Goal: Complete application form: Complete application form

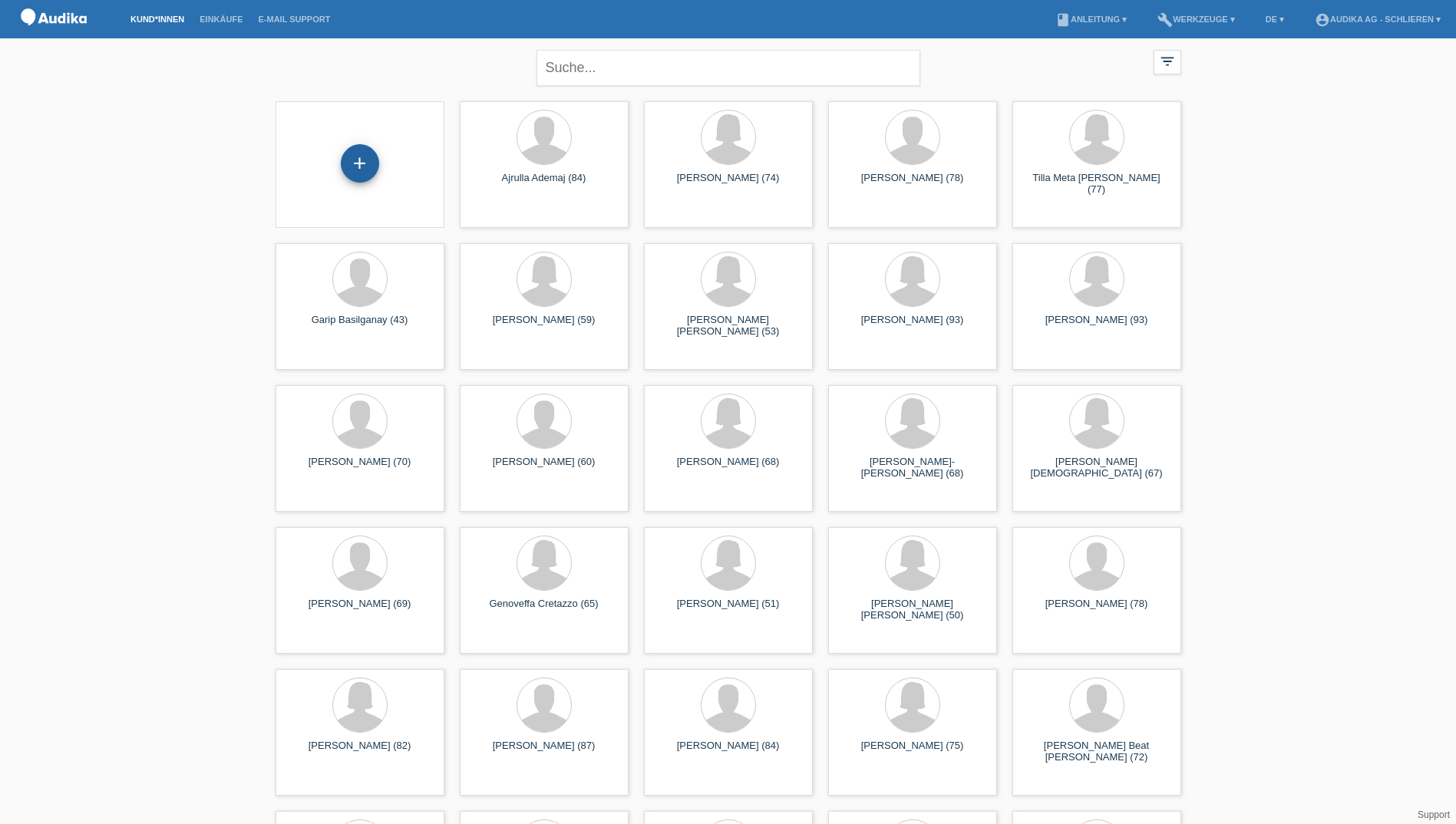
click at [359, 160] on div "+" at bounding box center [360, 163] width 39 height 39
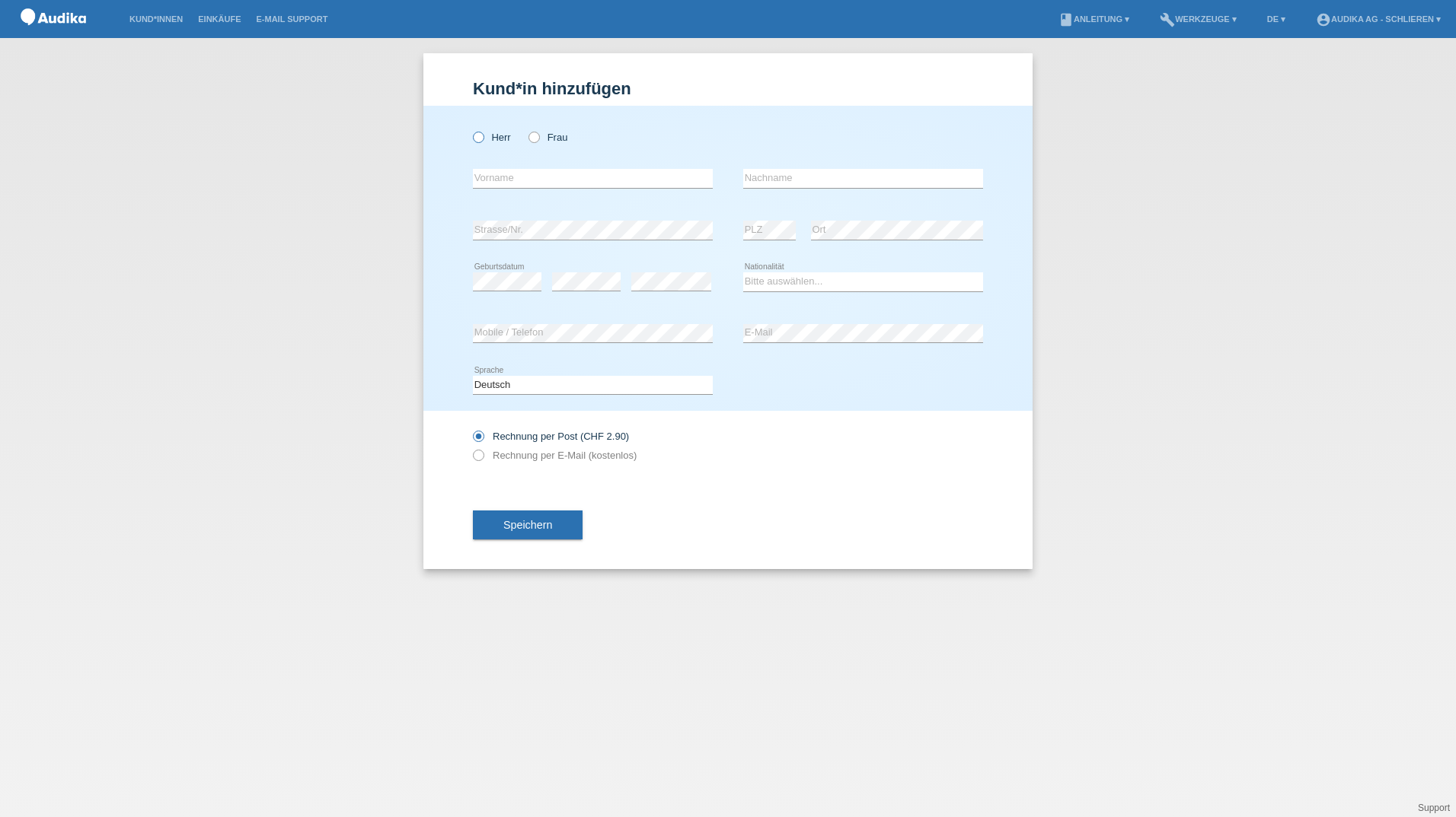
click at [471, 129] on icon at bounding box center [471, 129] width 0 height 0
click at [480, 137] on input "Herr" at bounding box center [477, 137] width 10 height 10
radio input "true"
click at [495, 180] on input "text" at bounding box center [592, 178] width 240 height 19
type input "Isam"
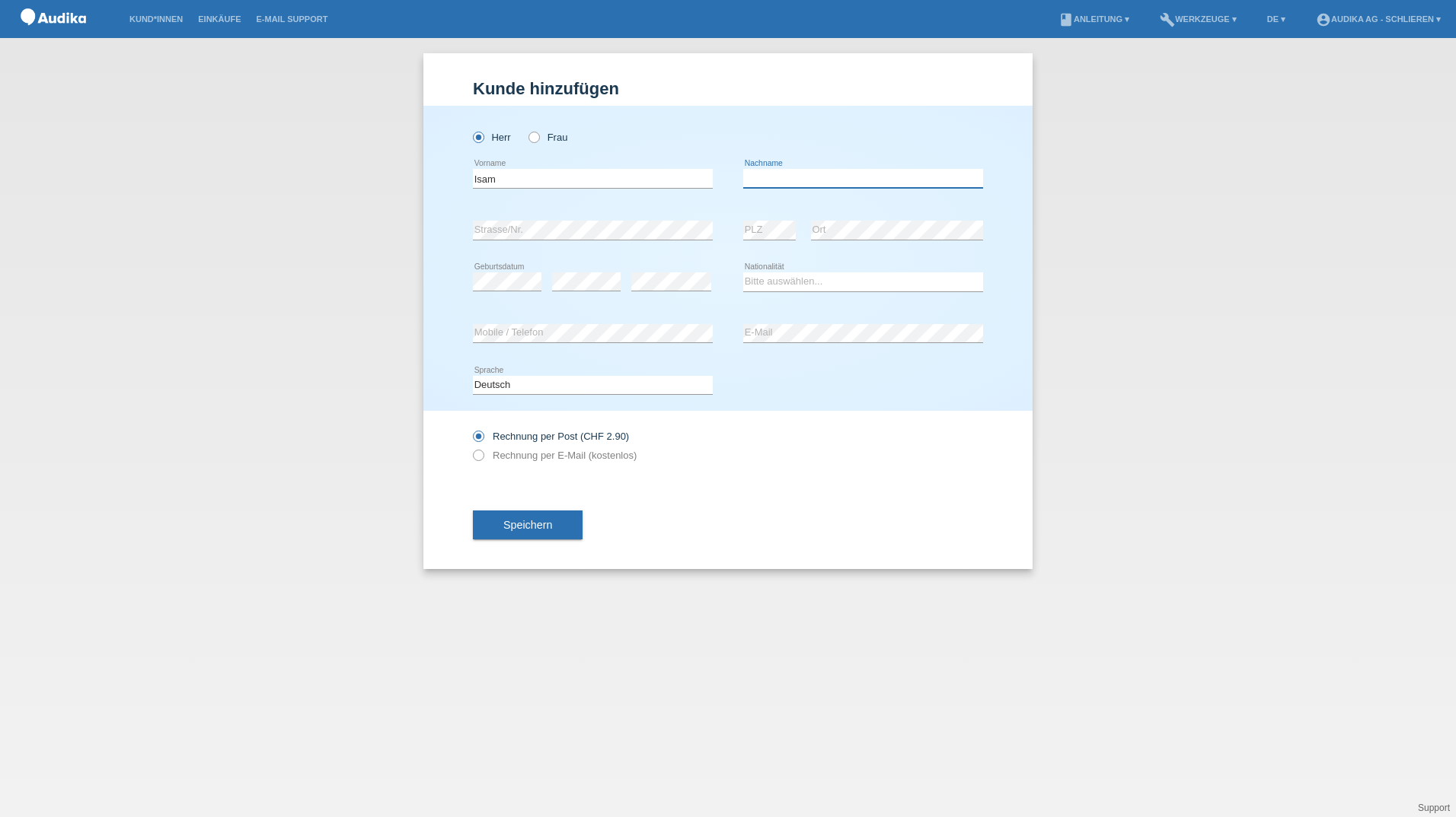
click at [814, 181] on input "text" at bounding box center [863, 178] width 240 height 19
type input "Kryeziu"
click at [765, 281] on select "Bitte auswählen... Schweiz Deutschland Liechtenstein Österreich ------------ Af…" at bounding box center [863, 281] width 240 height 18
click at [786, 276] on select "Bitte auswählen... Schweiz Deutschland Liechtenstein Österreich ------------ Af…" at bounding box center [863, 281] width 240 height 18
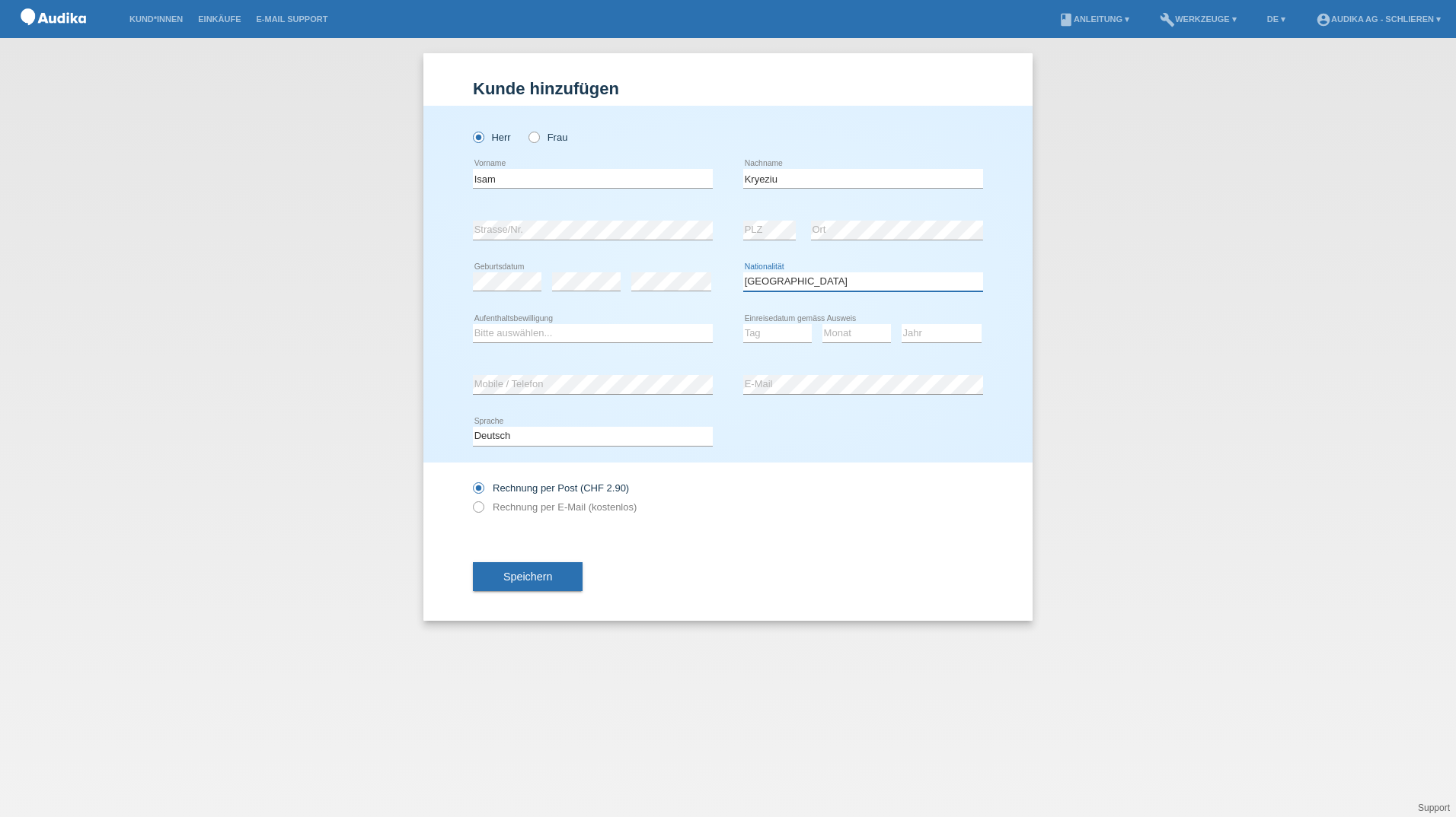
click at [836, 283] on select "Bitte auswählen... Schweiz Deutschland Liechtenstein Österreich ------------ Af…" at bounding box center [863, 281] width 240 height 18
drag, startPoint x: 838, startPoint y: 278, endPoint x: 750, endPoint y: 278, distance: 88.0
click at [750, 278] on select "Bitte auswählen... Schweiz Deutschland Liechtenstein Österreich ------------ Af…" at bounding box center [863, 281] width 240 height 18
click at [835, 280] on select "Bitte auswählen... Schweiz Deutschland Liechtenstein Österreich ------------ Af…" at bounding box center [863, 281] width 240 height 18
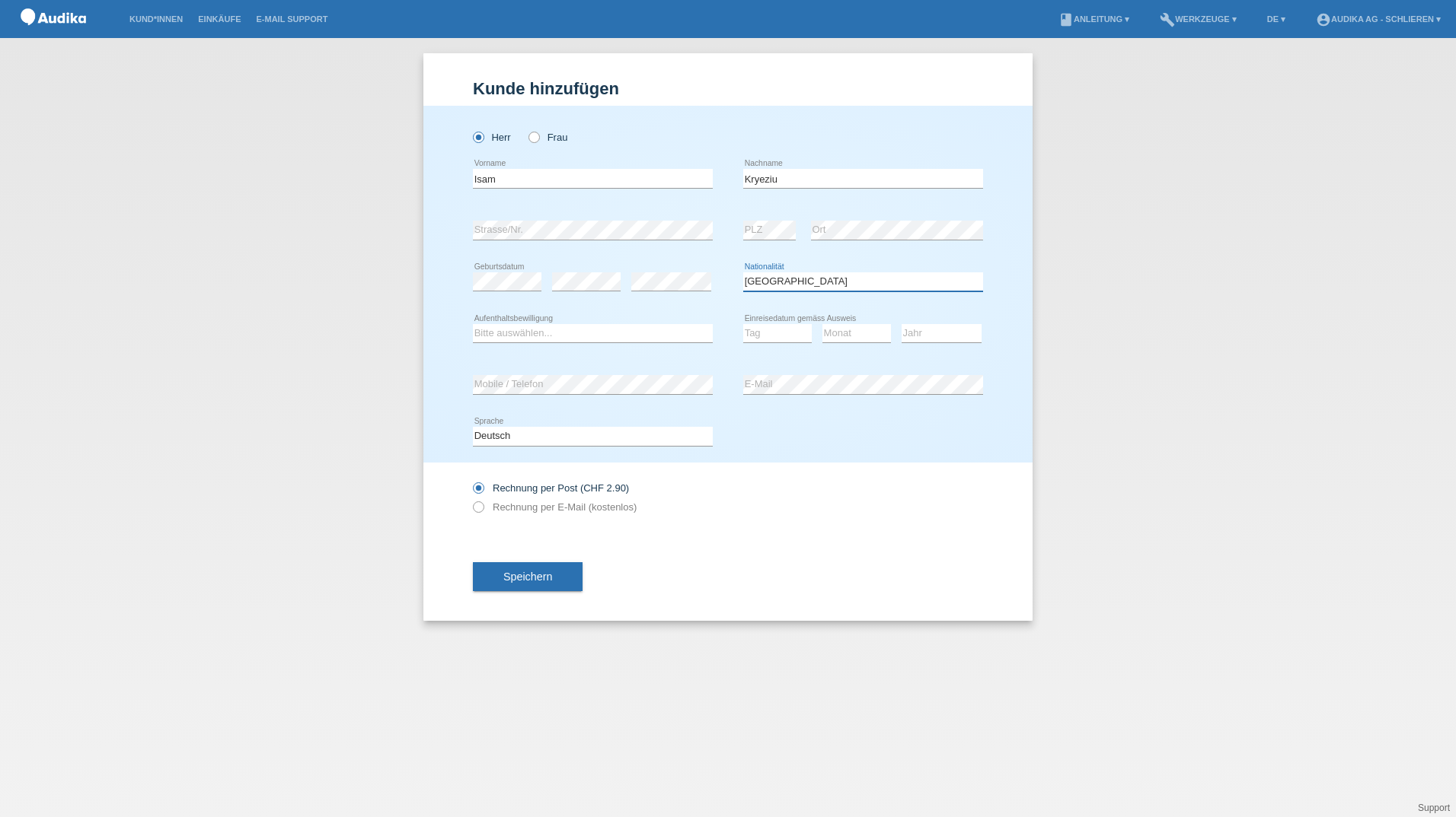
select select "XK"
click at [517, 331] on select "Bitte auswählen... C B B - Flüchtlingsstatus Andere" at bounding box center [592, 333] width 240 height 18
select select "C"
click at [787, 332] on select "Tag 01 02 03 04 05 06 07 08 09 10 11" at bounding box center [778, 333] width 68 height 18
click at [913, 428] on div "Deutsch Français Italiano English error Sprache" at bounding box center [727, 437] width 510 height 52
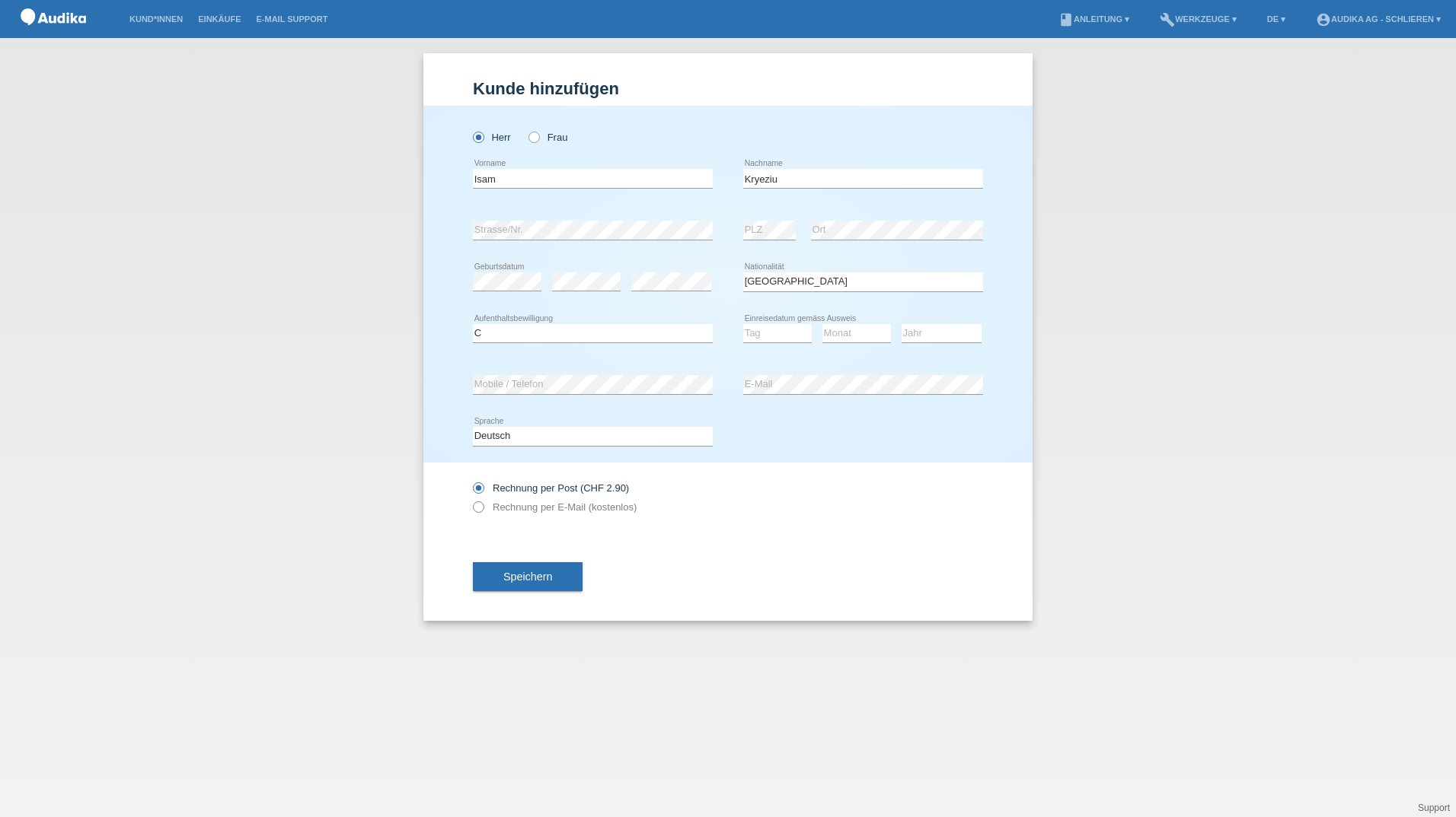
click at [471, 499] on icon at bounding box center [471, 499] width 0 height 0
click at [471, 480] on icon at bounding box center [471, 480] width 0 height 0
click at [480, 486] on input "Rechnung per Post (CHF 2.90)" at bounding box center [477, 491] width 10 height 19
click at [471, 499] on icon at bounding box center [471, 499] width 0 height 0
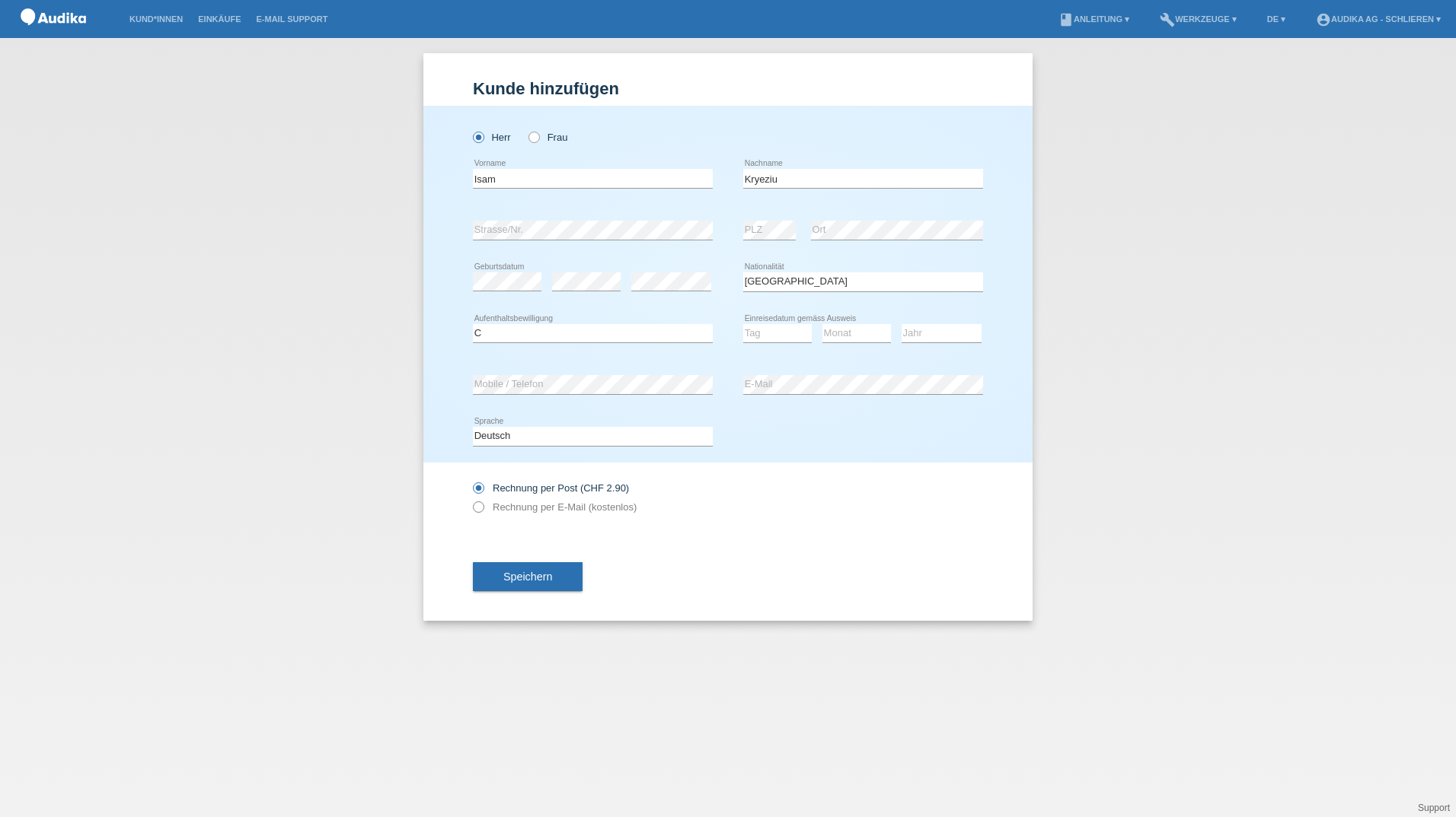
click at [471, 499] on icon at bounding box center [471, 499] width 0 height 0
click at [478, 505] on input "Rechnung per E-Mail (kostenlos)" at bounding box center [477, 511] width 10 height 19
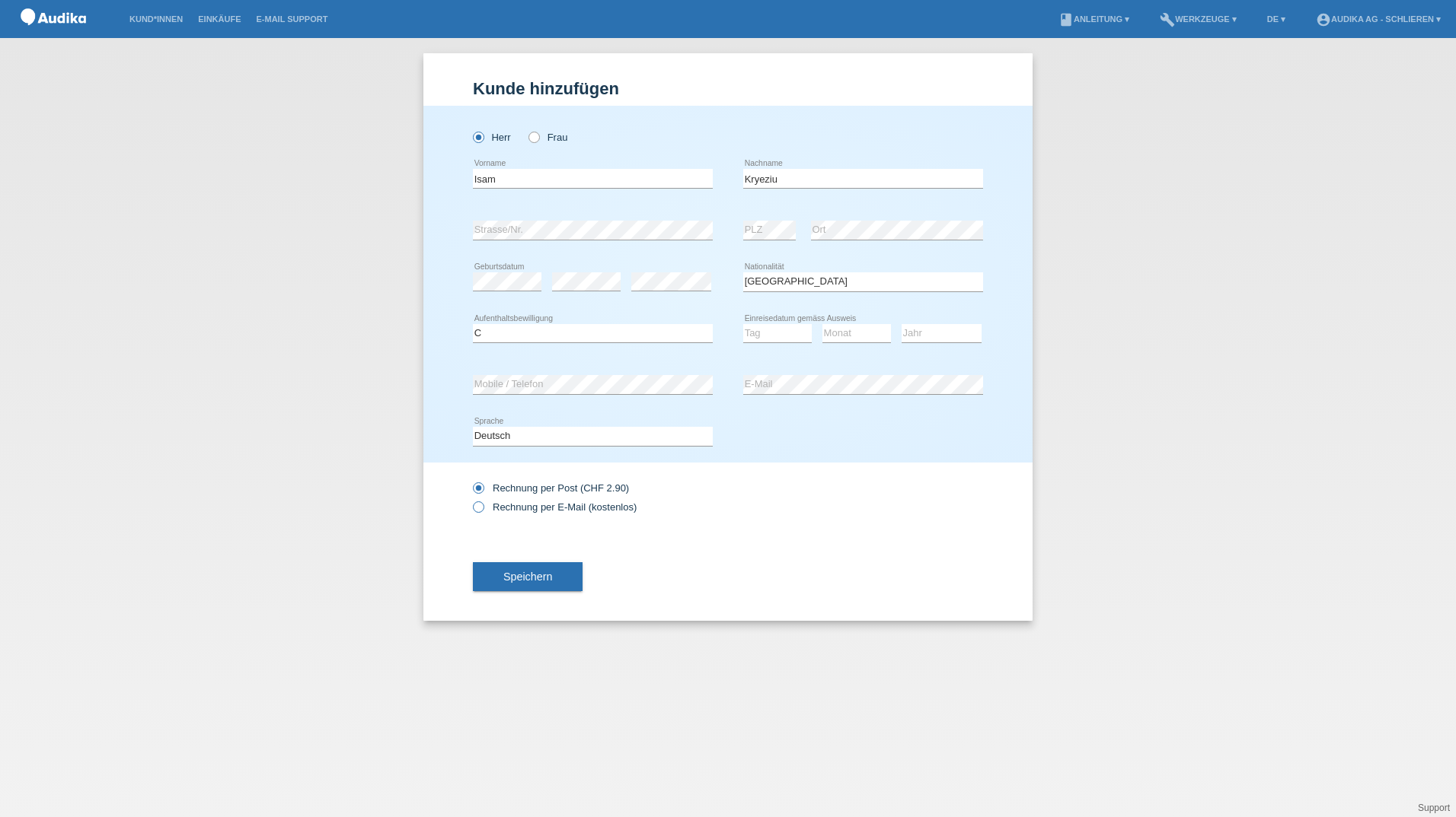
radio input "true"
click at [524, 571] on span "Speichern" at bounding box center [528, 576] width 49 height 12
click at [782, 332] on select "Tag 01 02 03 04 05 06 07 08 09 10 11" at bounding box center [778, 333] width 68 height 18
select select "01"
click at [743, 324] on select "Tag 01 02 03 04 05 06 07 08 09 10 11" at bounding box center [778, 333] width 68 height 18
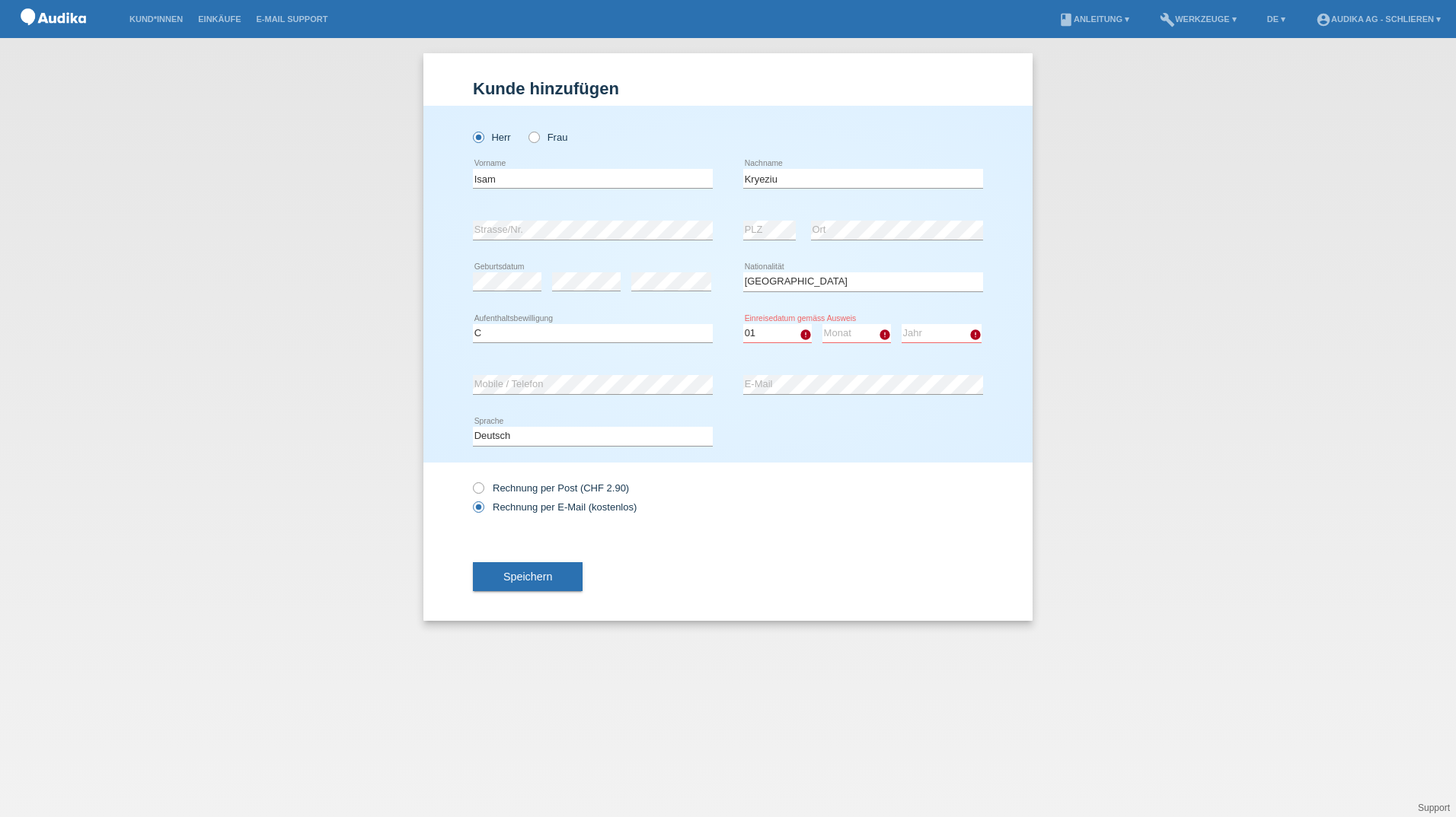
click at [848, 332] on select "Monat 01 02 03 04 05 06 07 08 09 10 11" at bounding box center [857, 333] width 68 height 18
select select "03"
click at [822, 324] on select "Monat 01 02 03 04 05 06 07 08 09 10 11" at bounding box center [857, 333] width 68 height 18
click at [931, 332] on select "Jahr 2025 2024 2023 2022 2021 2020 2019 2018 2017 2016 2015 2014 2013 2012 2011…" at bounding box center [941, 333] width 80 height 18
select select "1991"
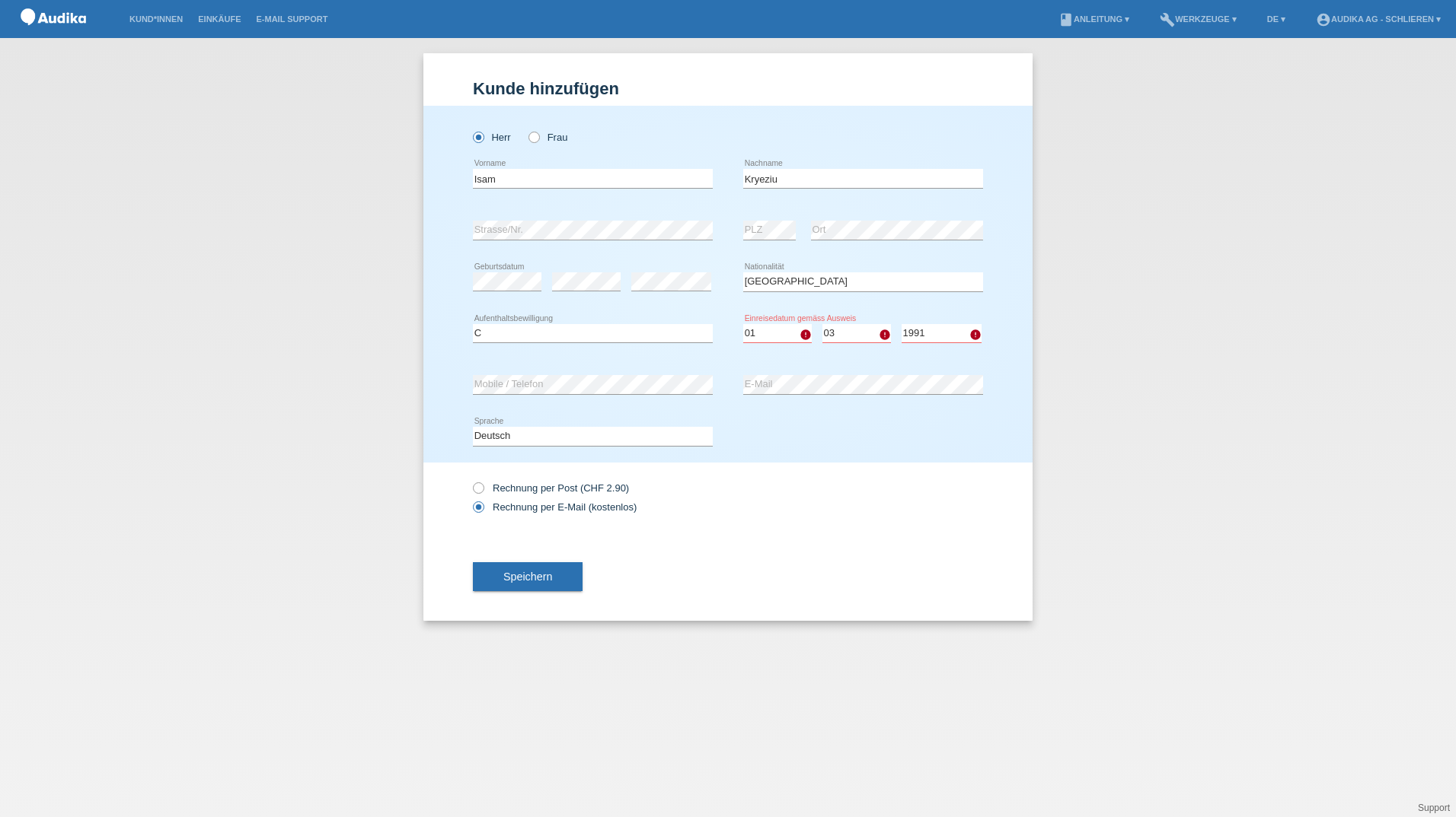
click at [901, 324] on select "Jahr 2025 2024 2023 2022 2021 2020 2019 2018 2017 2016 2015 2014 2013 2012 2011…" at bounding box center [941, 333] width 80 height 18
click at [519, 578] on span "Speichern" at bounding box center [528, 576] width 49 height 12
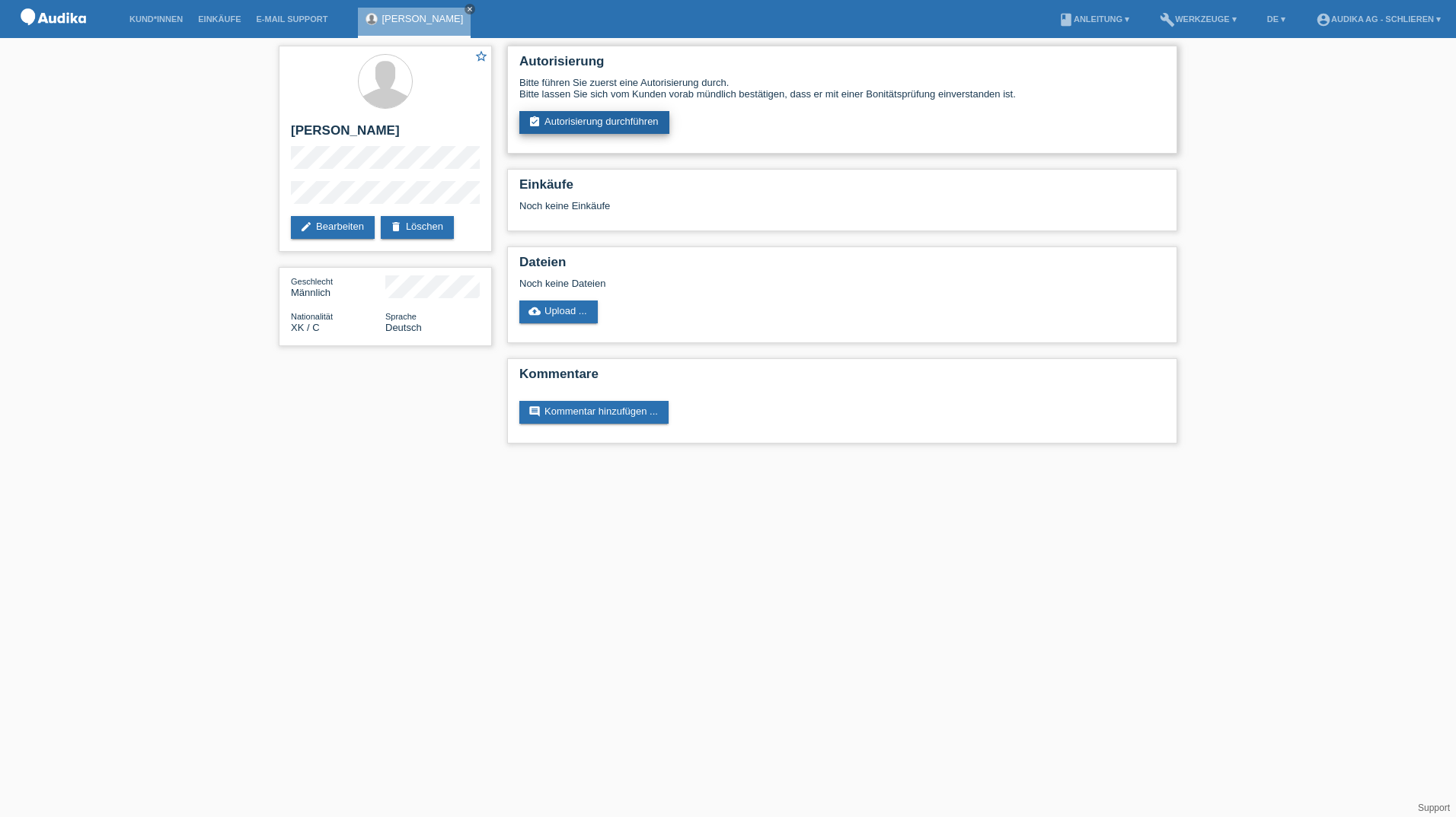
click at [584, 119] on link "assignment_turned_in Autorisierung durchführen" at bounding box center [594, 123] width 150 height 23
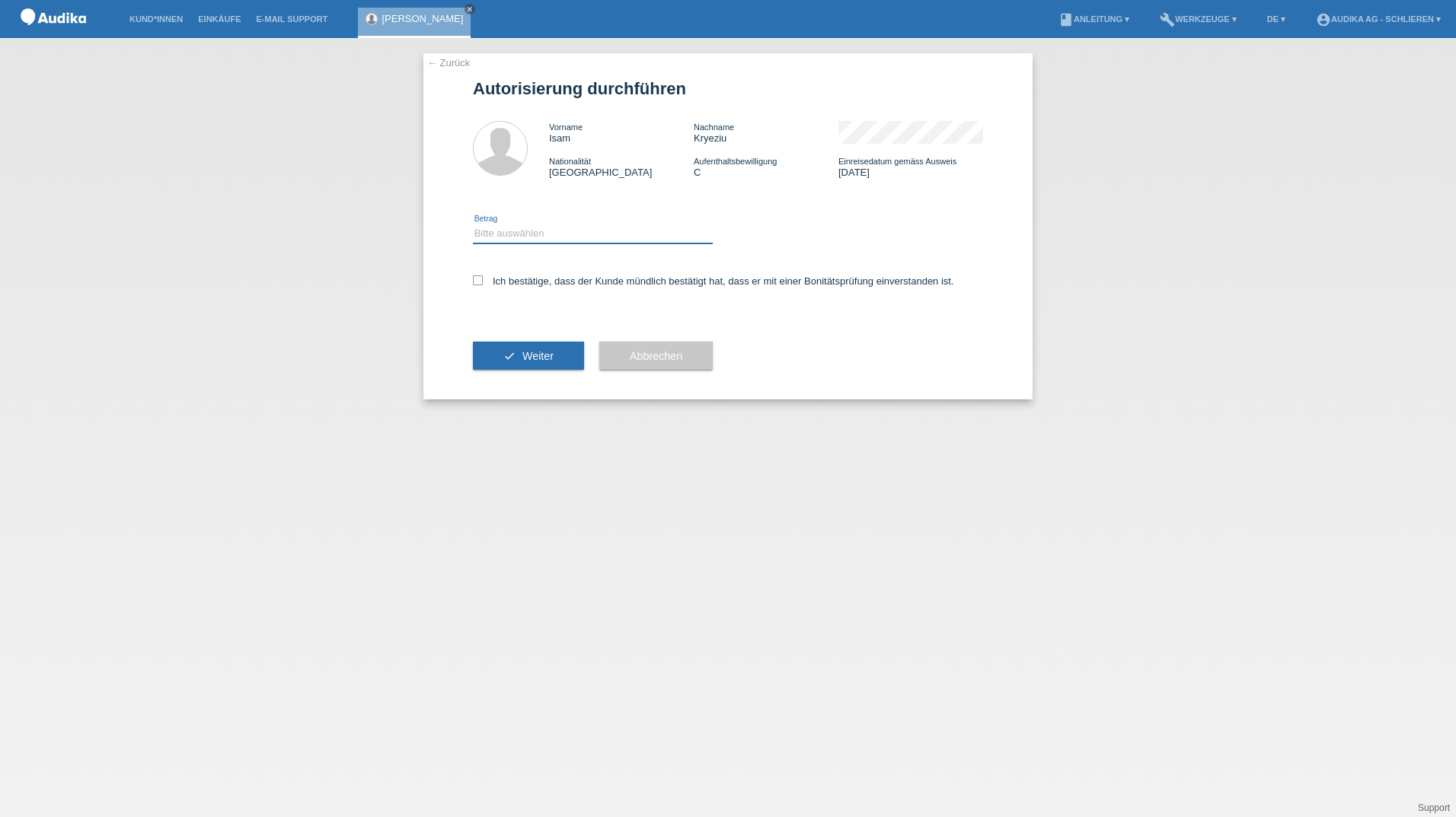
click at [499, 230] on select "Bitte auswählen CHF 1.00 - CHF 499.00 CHF 500.00 - CHF 1'999.00 CHF 2'000.00 - …" at bounding box center [592, 233] width 240 height 18
select select "3"
click at [473, 224] on select "Bitte auswählen CHF 1.00 - CHF 499.00 CHF 500.00 - CHF 1'999.00 CHF 2'000.00 - …" at bounding box center [592, 233] width 240 height 18
click at [475, 283] on icon at bounding box center [477, 280] width 10 height 10
click at [475, 283] on input "Ich bestätige, dass der Kunde mündlich bestätigt hat, dass er mit einer Bonität…" at bounding box center [477, 280] width 10 height 10
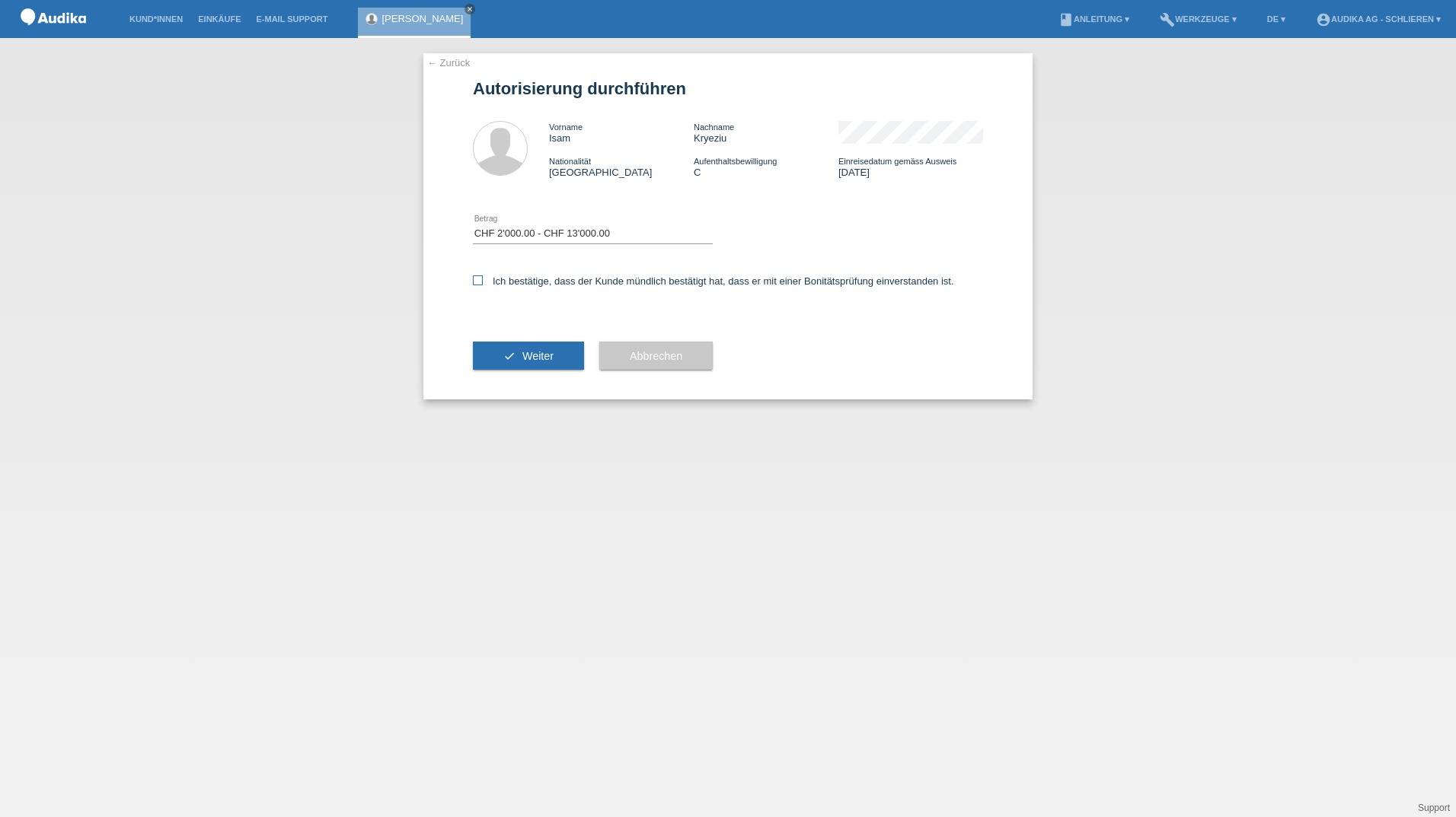
checkbox input "true"
click at [527, 358] on span "Weiter" at bounding box center [538, 356] width 31 height 12
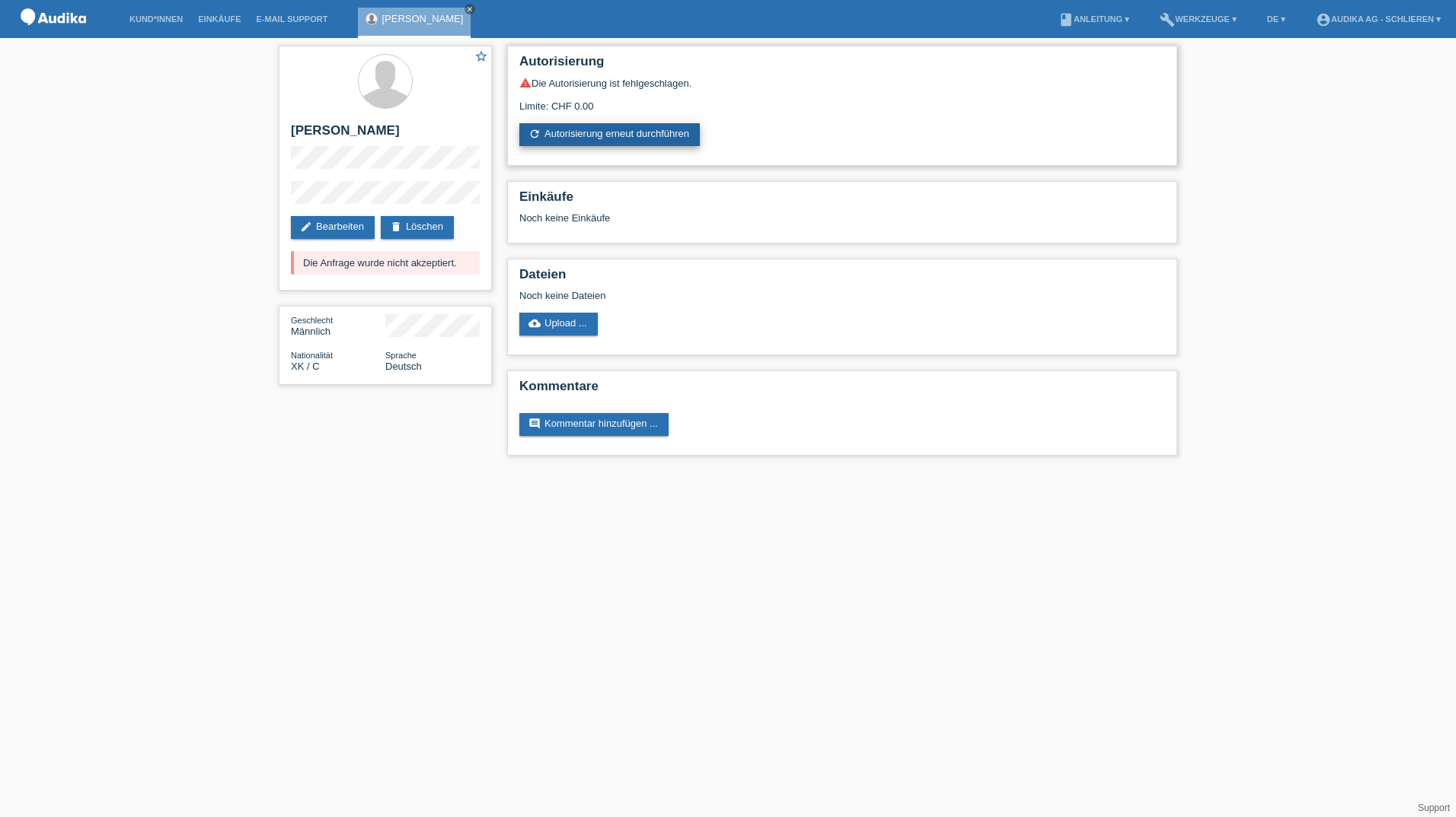
click at [614, 131] on link "refresh Autorisierung erneut durchführen" at bounding box center [609, 135] width 181 height 23
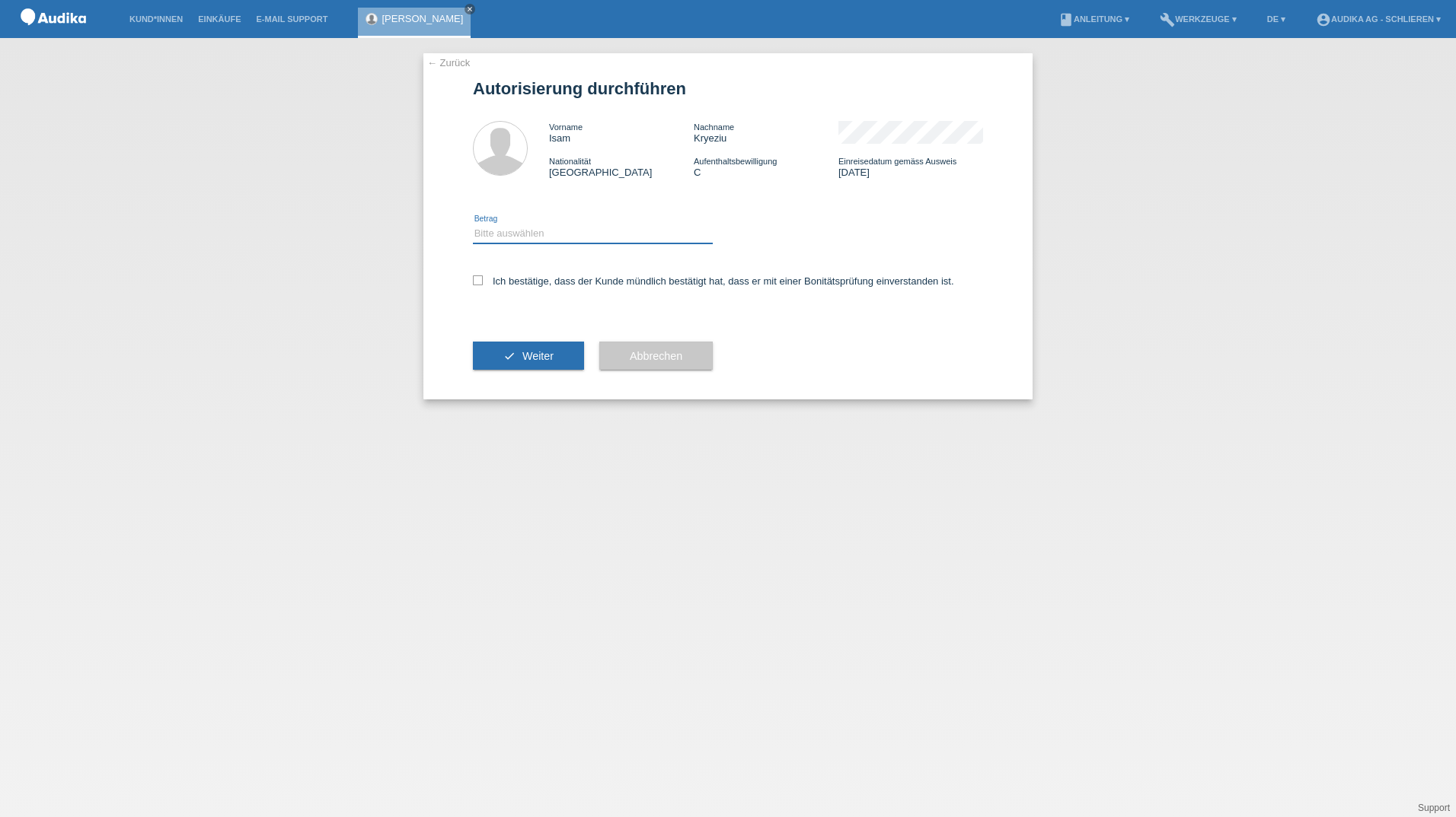
click at [507, 237] on select "Bitte auswählen CHF 1.00 - CHF 499.00 CHF 500.00 - CHF 1'999.00 CHF 2'000.00 - …" at bounding box center [592, 233] width 240 height 18
select select "3"
click at [473, 224] on select "Bitte auswählen CHF 1.00 - CHF 499.00 CHF 500.00 - CHF 1'999.00 CHF 2'000.00 - …" at bounding box center [592, 233] width 240 height 18
click at [546, 354] on span "Weiter" at bounding box center [538, 356] width 31 height 12
click at [480, 285] on icon at bounding box center [477, 280] width 10 height 10
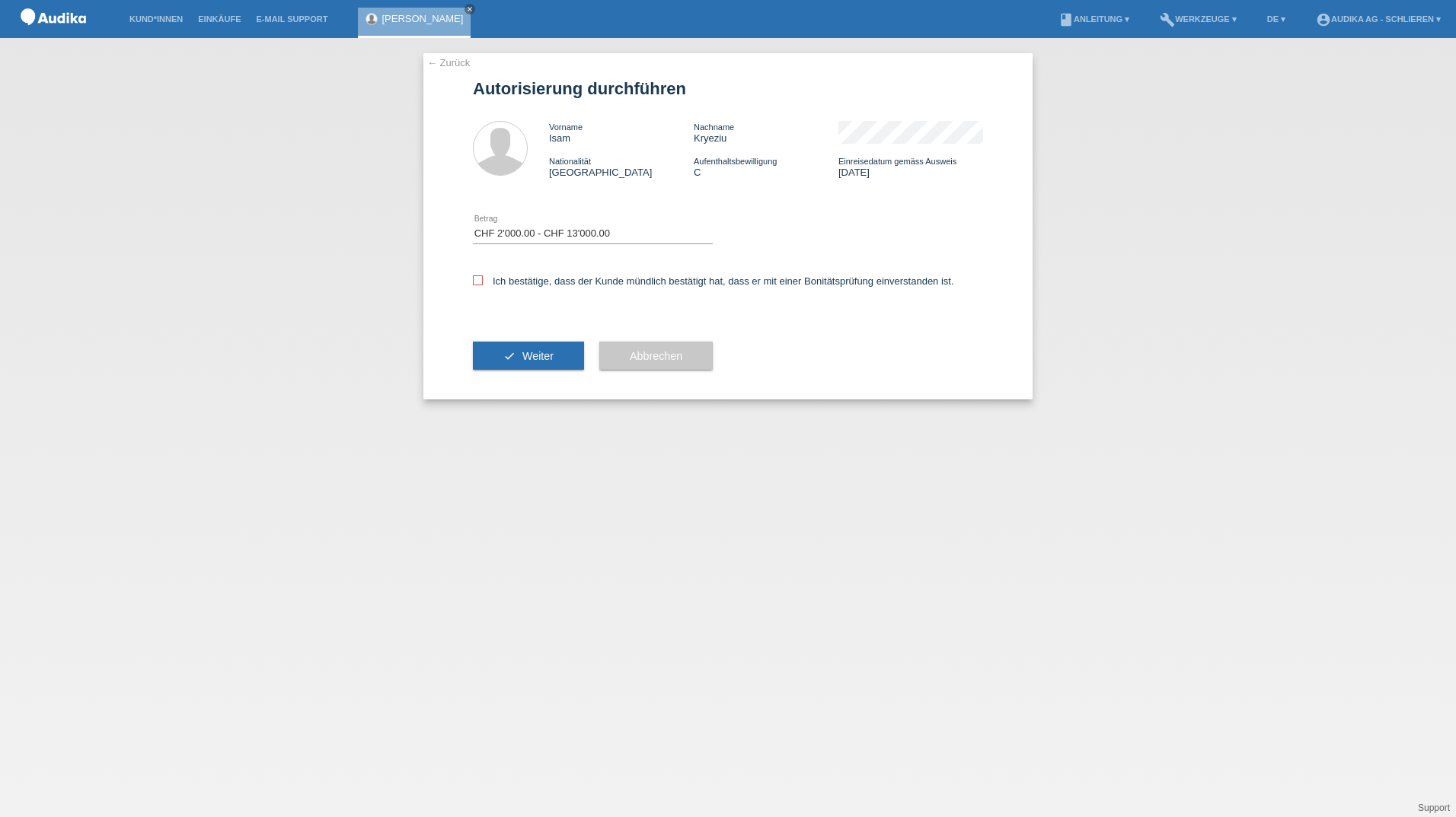
click at [480, 285] on input "Ich bestätige, dass der Kunde mündlich bestätigt hat, dass er mit einer Bonität…" at bounding box center [477, 280] width 10 height 10
checkbox input "true"
click at [539, 359] on span "Weiter" at bounding box center [538, 356] width 31 height 12
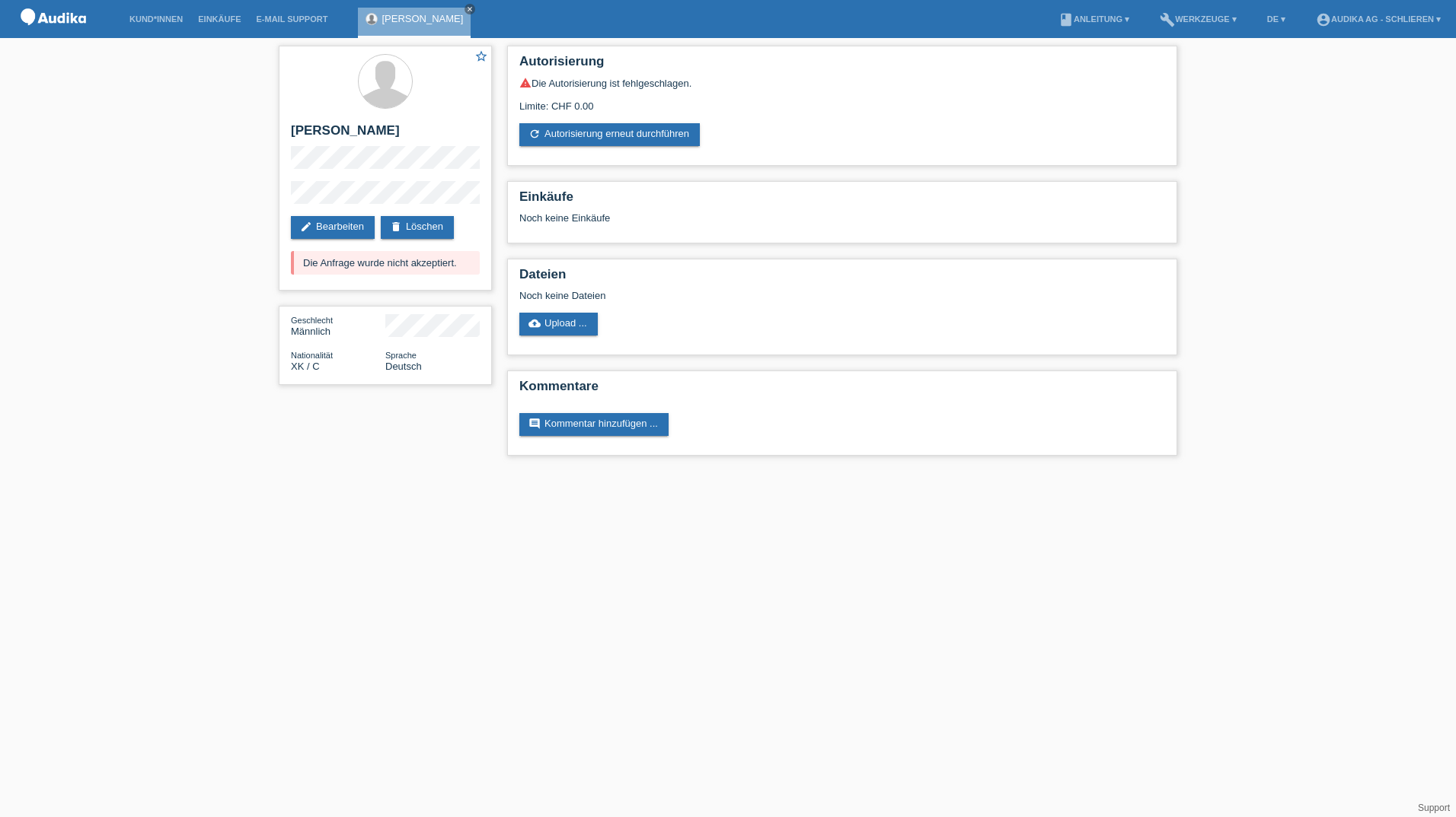
click at [71, 15] on img at bounding box center [54, 20] width 76 height 39
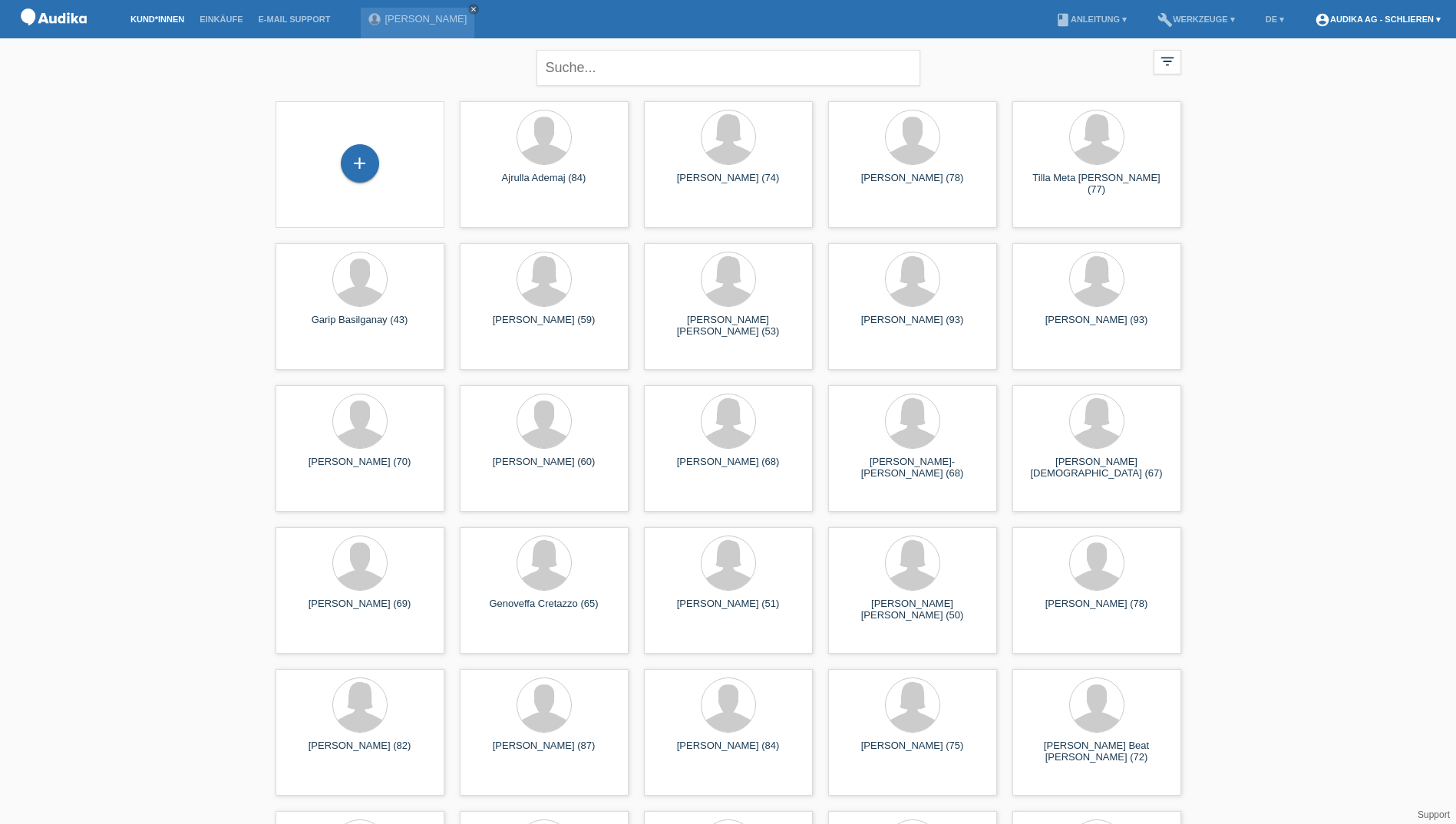
click at [1379, 18] on link "account_circle Audika AG - Schlieren ▾" at bounding box center [1377, 19] width 141 height 9
click at [1326, 94] on link "Logout" at bounding box center [1317, 100] width 30 height 11
